Goal: Task Accomplishment & Management: Use online tool/utility

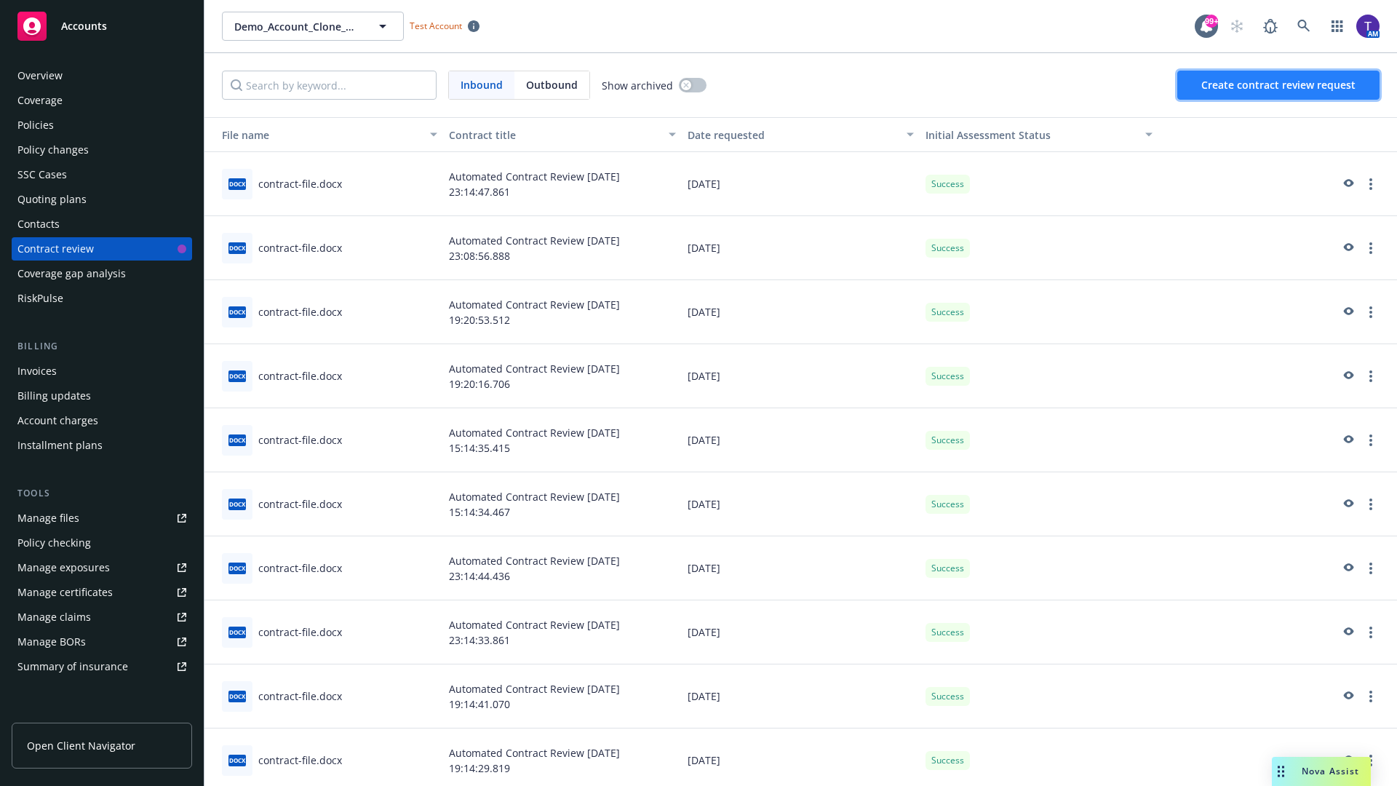
click at [1279, 85] on span "Create contract review request" at bounding box center [1278, 85] width 154 height 14
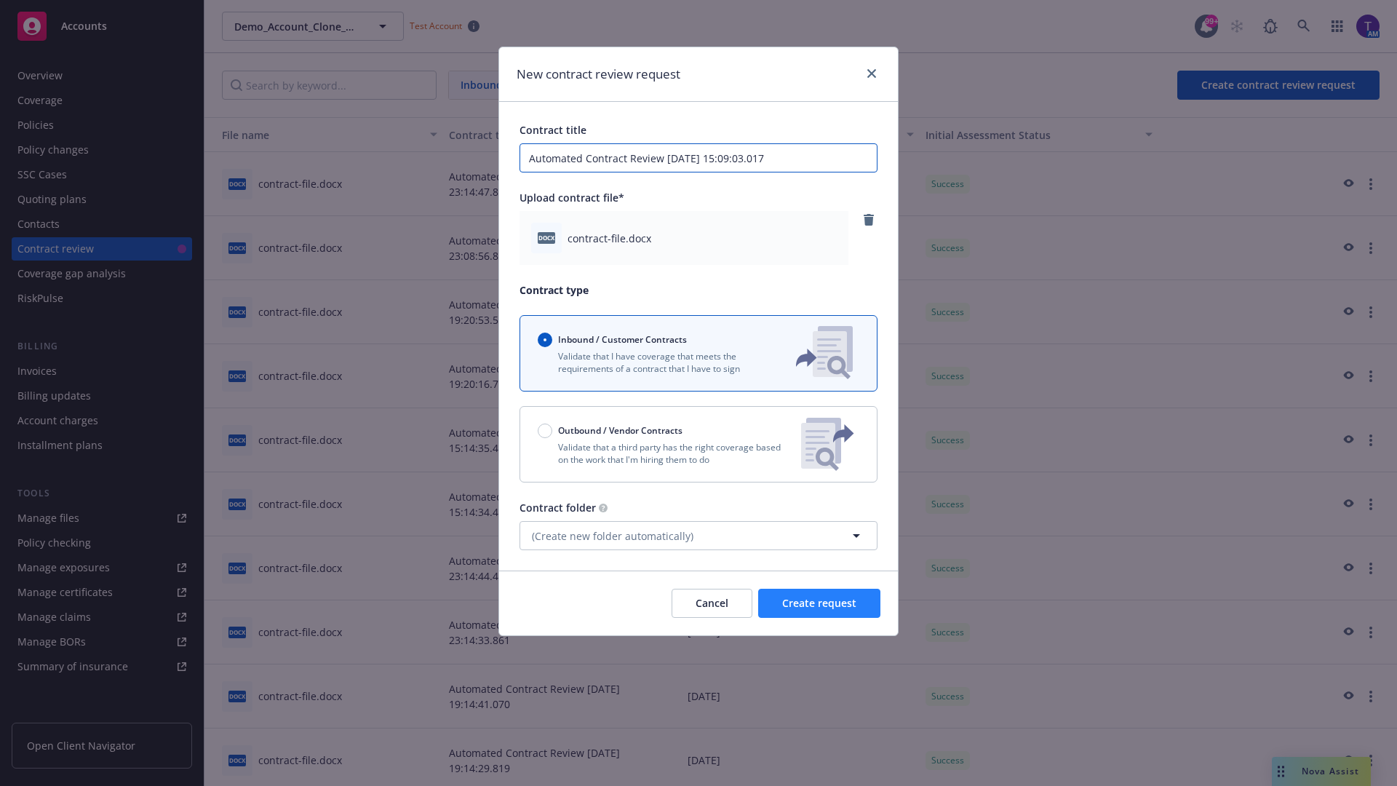
type input "Automated Contract Review [DATE] 15:09:03.017"
click at [819, 603] on span "Create request" at bounding box center [819, 603] width 74 height 14
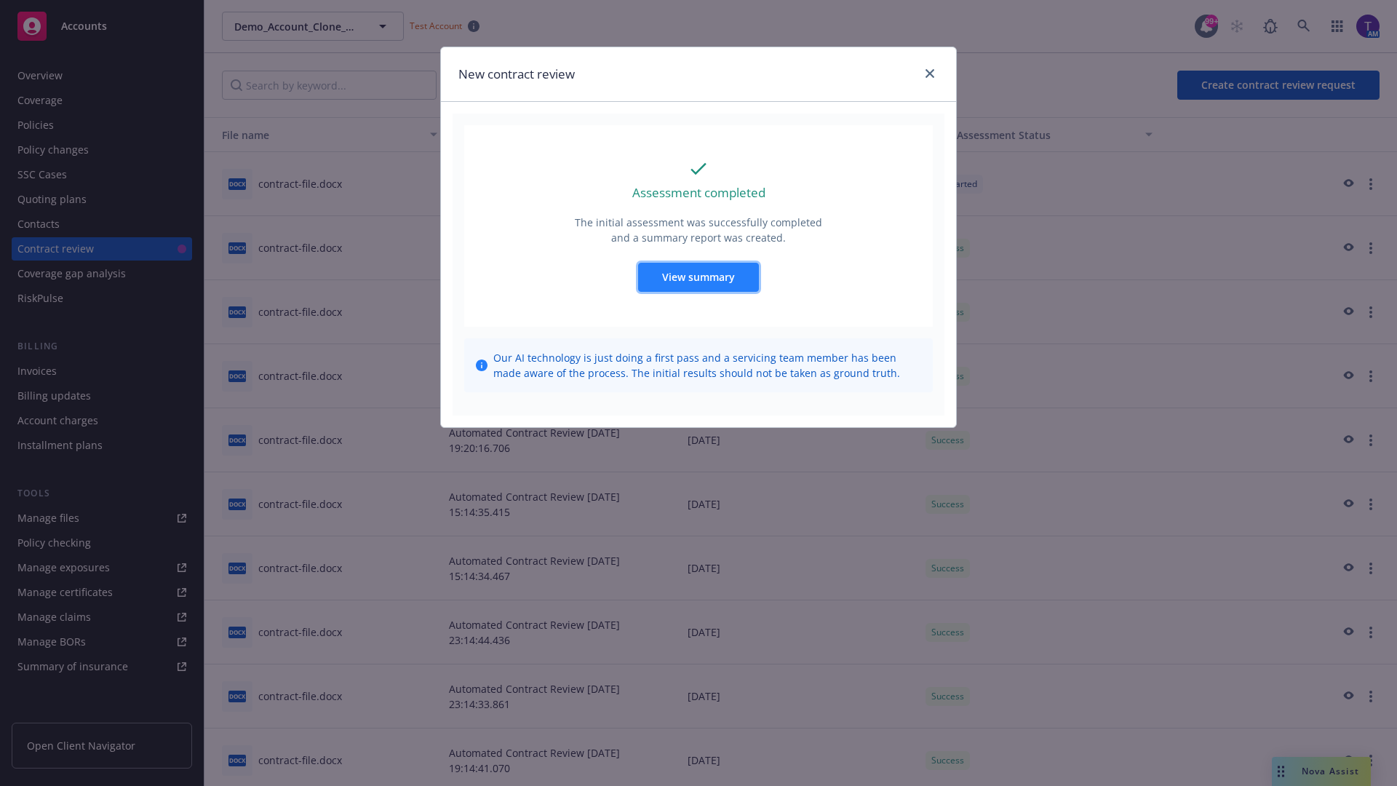
click at [698, 277] on span "View summary" at bounding box center [698, 277] width 73 height 14
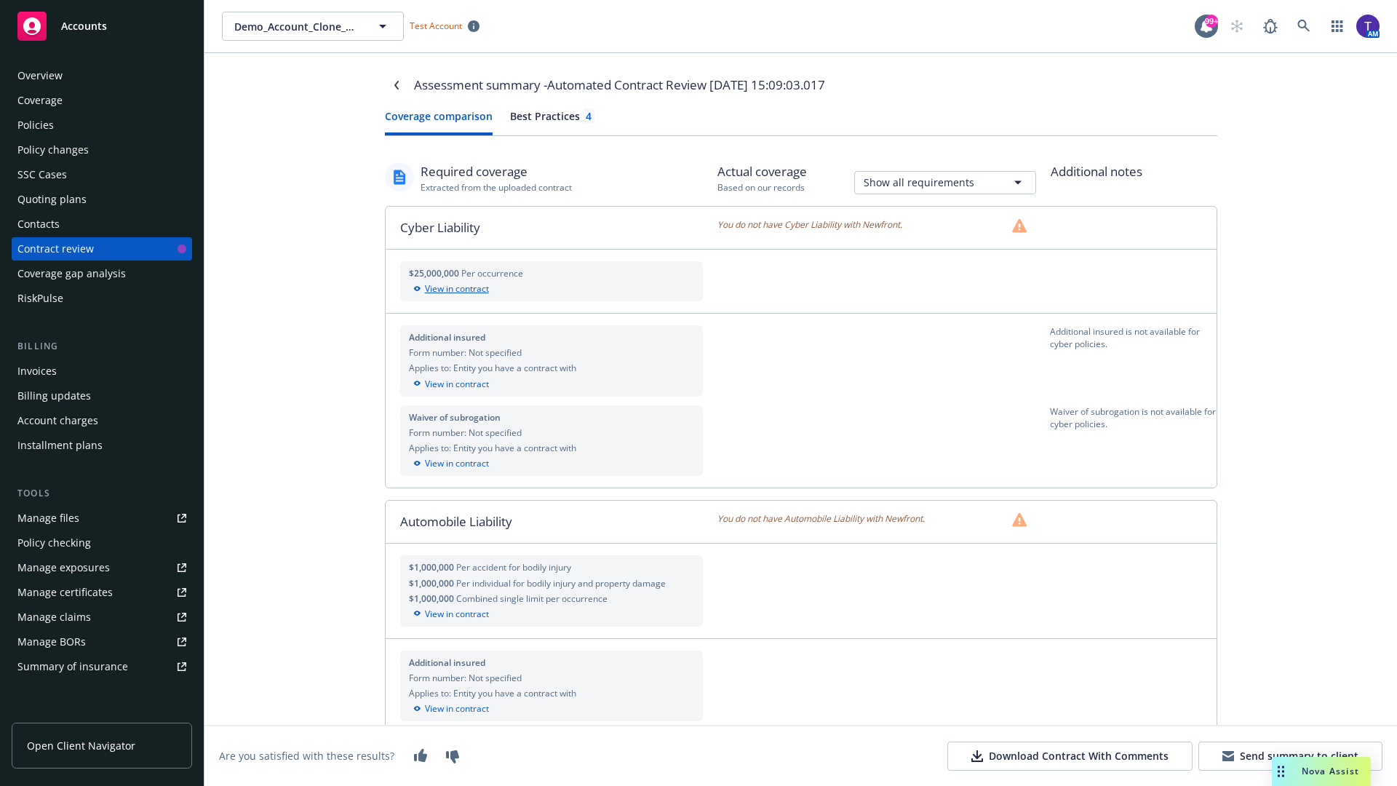
click at [551, 289] on div "View in contract" at bounding box center [552, 288] width 286 height 13
